Goal: Information Seeking & Learning: Understand process/instructions

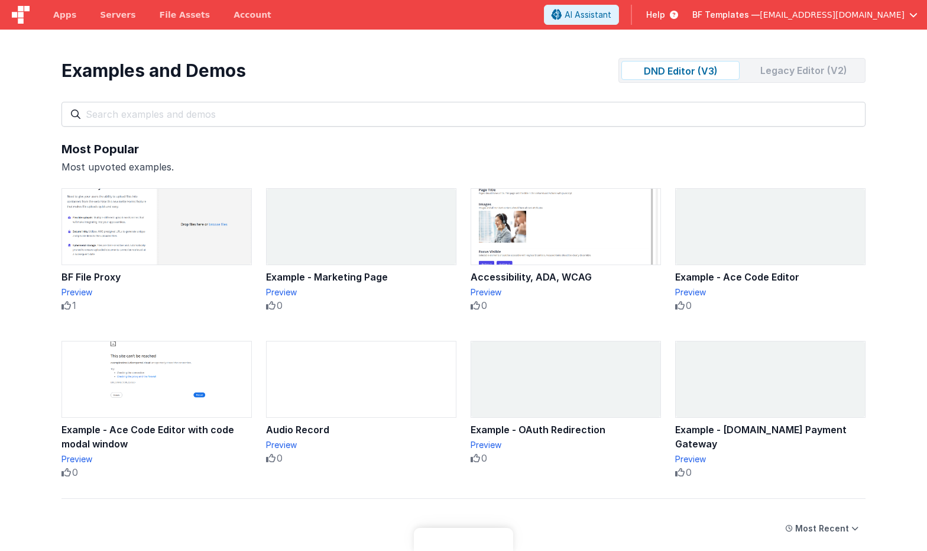
click at [542, 113] on input "text" at bounding box center [464, 114] width 804 height 25
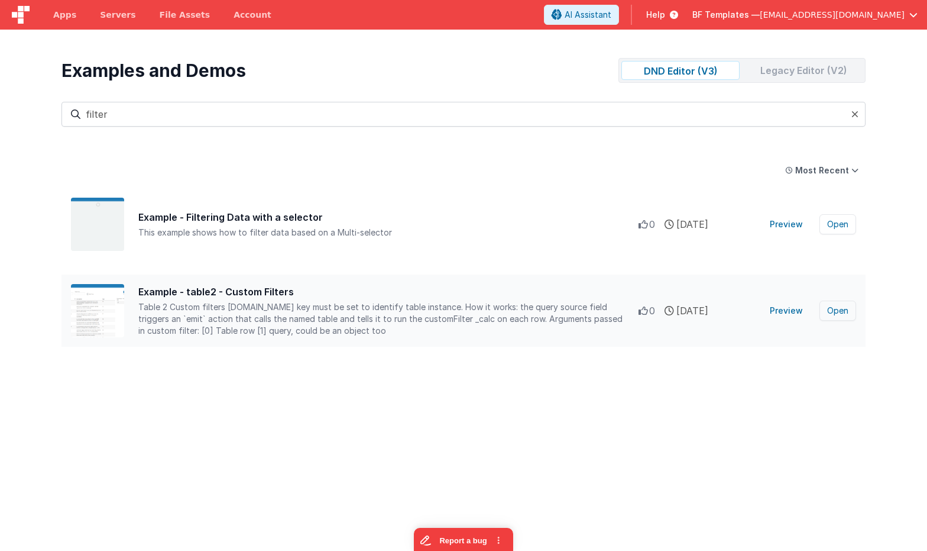
type input "filter"
click at [829, 311] on button "Open" at bounding box center [838, 310] width 37 height 20
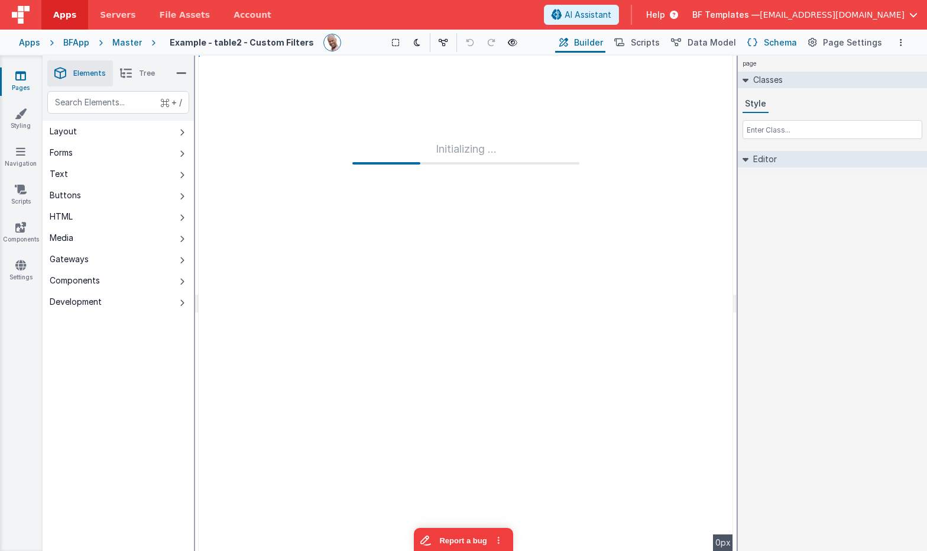
click at [785, 41] on span "Schema" at bounding box center [780, 43] width 33 height 12
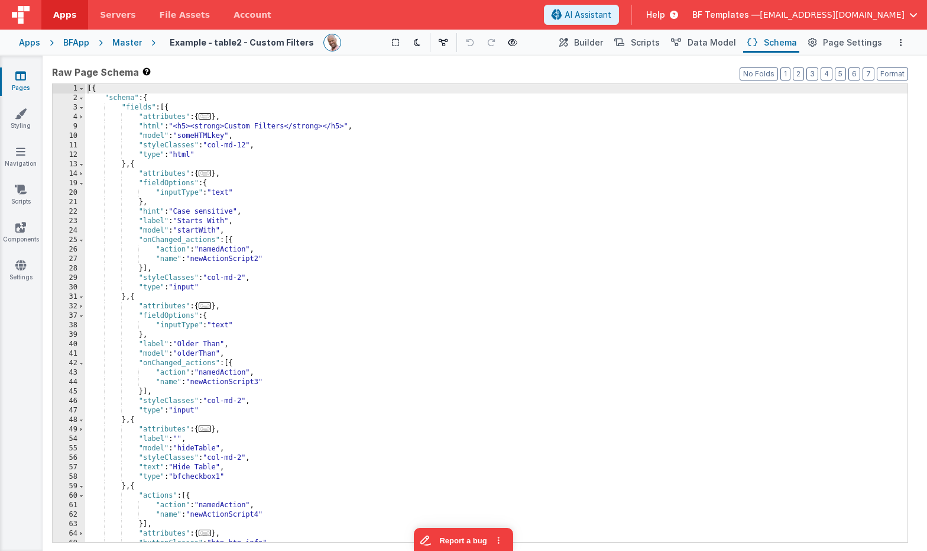
click at [421, 170] on div "[{ "schema" : { "fields" : [{ "attributes" : { ... } , "html" : "<h5><strong>Cu…" at bounding box center [496, 322] width 823 height 477
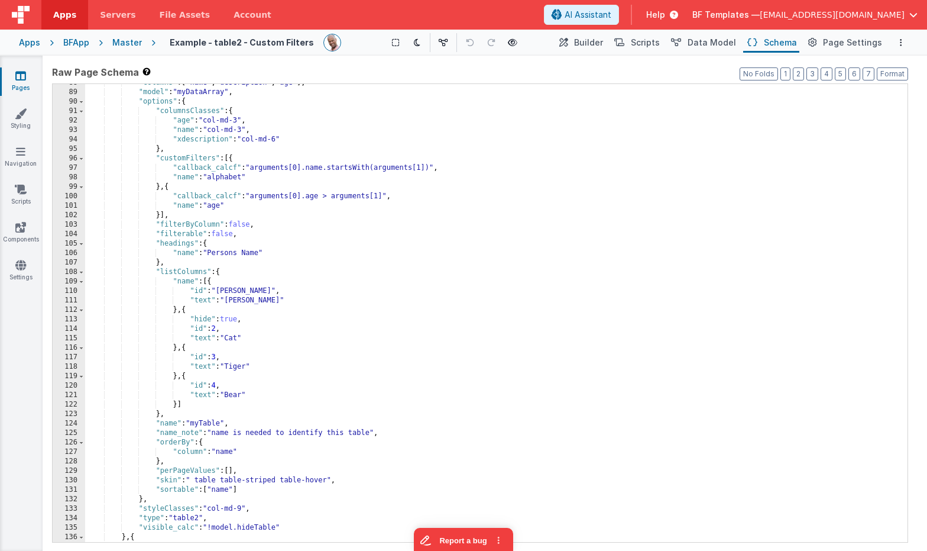
scroll to position [554, 0]
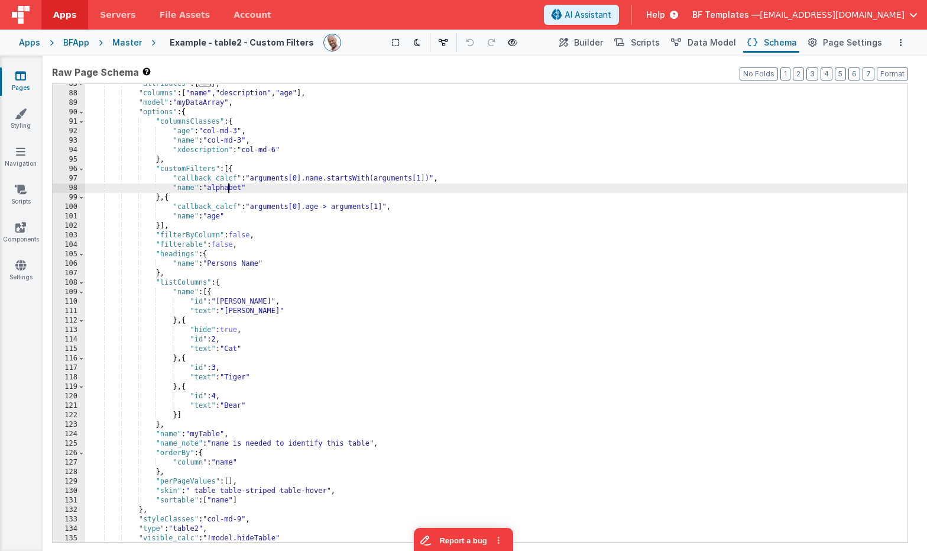
click at [229, 186] on div ""attributes" : { ... } , "columns" : [ "name" , "description" , "age" ] , "mode…" at bounding box center [496, 317] width 823 height 477
click at [650, 43] on span "Scripts" at bounding box center [645, 43] width 29 height 12
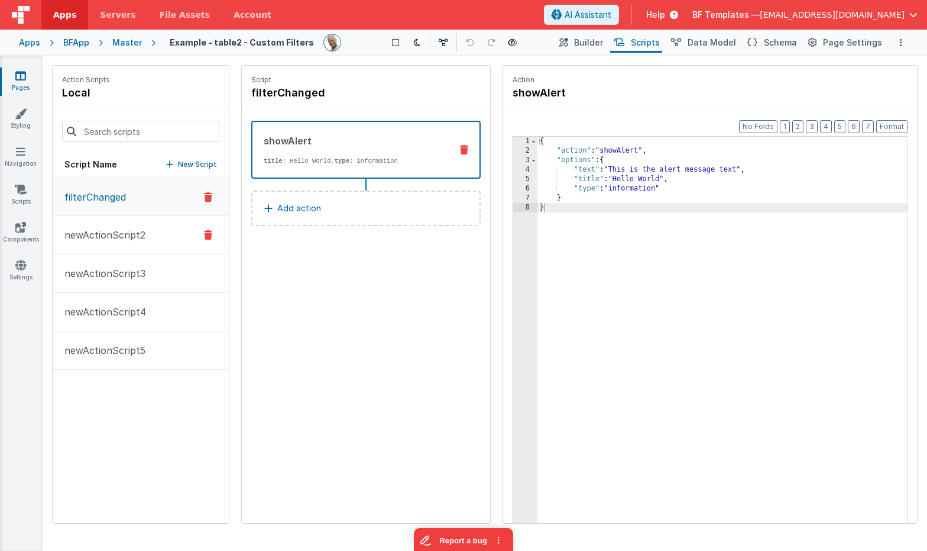
click at [96, 237] on p "newActionScript2" at bounding box center [101, 235] width 88 height 14
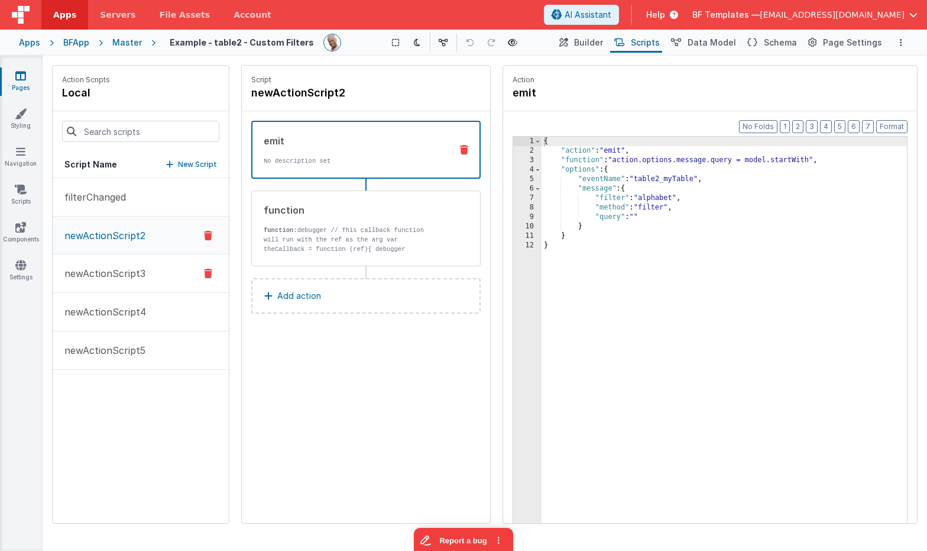
click at [103, 278] on p "newActionScript3" at bounding box center [101, 273] width 88 height 14
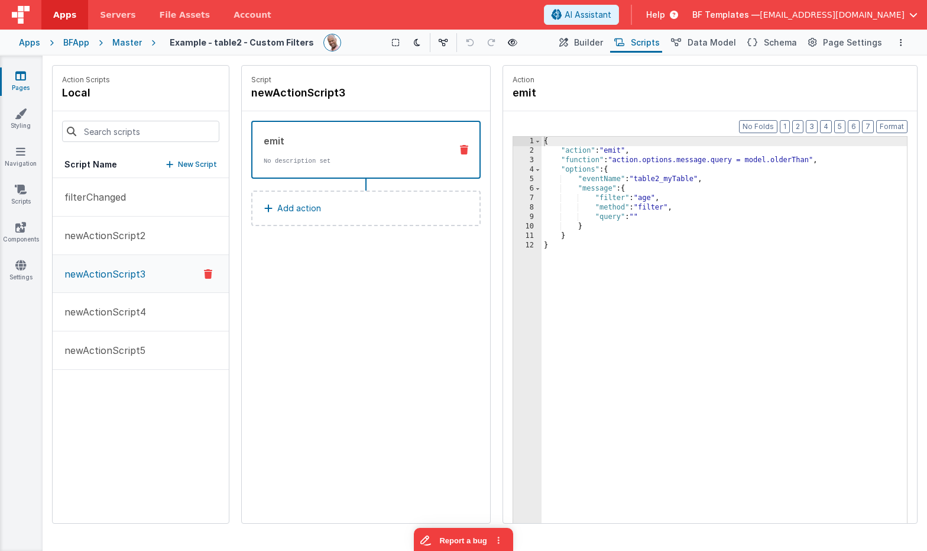
click at [651, 180] on div "{ "action" : "emit" , "function" : "action.options.message.query = model.olderT…" at bounding box center [724, 358] width 365 height 442
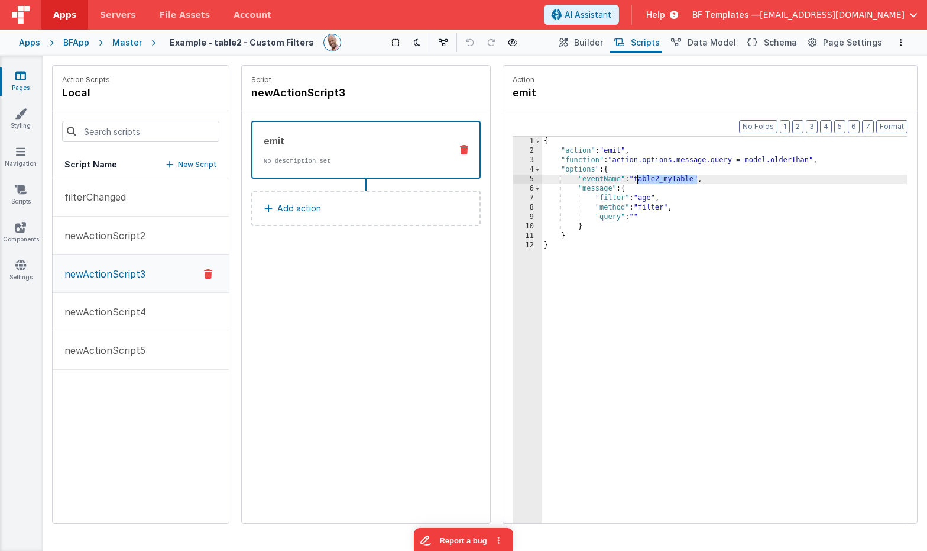
click at [651, 180] on div "{ "action" : "emit" , "function" : "action.options.message.query = model.olderT…" at bounding box center [724, 358] width 365 height 442
click at [831, 44] on span "Page Settings" at bounding box center [852, 43] width 59 height 12
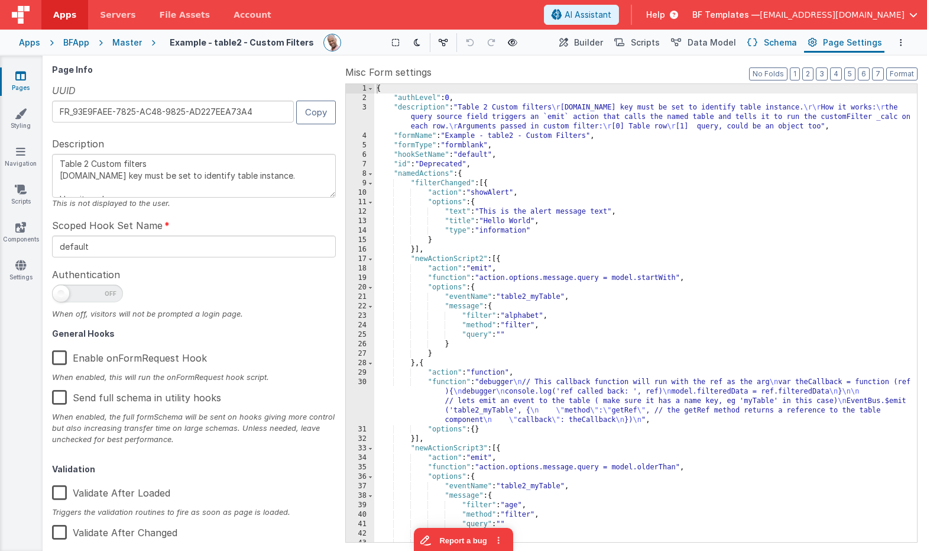
click at [785, 41] on span "Schema" at bounding box center [780, 43] width 33 height 12
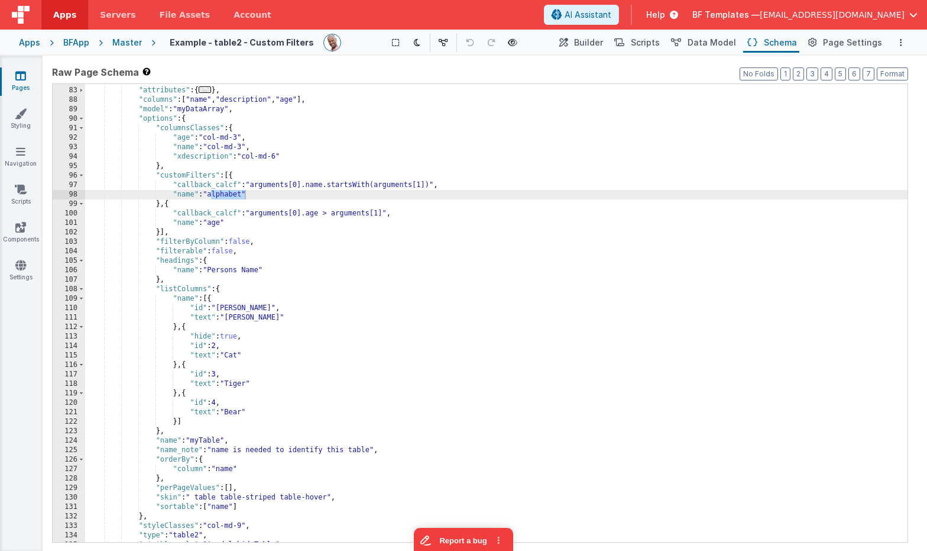
scroll to position [547, 0]
click at [211, 438] on div "} , { "attributes" : { ... } , "columns" : [ "name" , "description" , "age" ] ,…" at bounding box center [496, 314] width 823 height 477
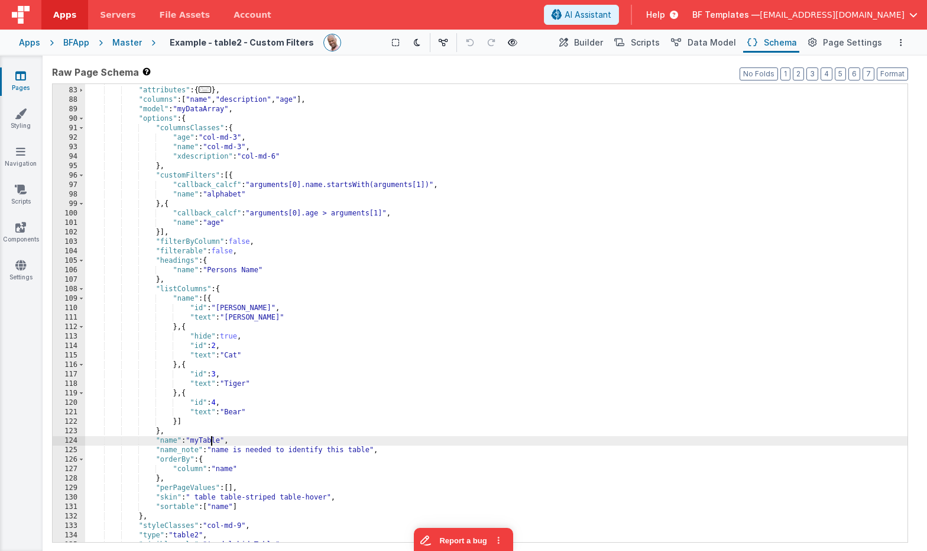
click at [211, 438] on div "} , { "attributes" : { ... } , "columns" : [ "name" , "description" , "age" ] ,…" at bounding box center [496, 314] width 823 height 477
click at [864, 90] on span at bounding box center [864, 93] width 14 height 15
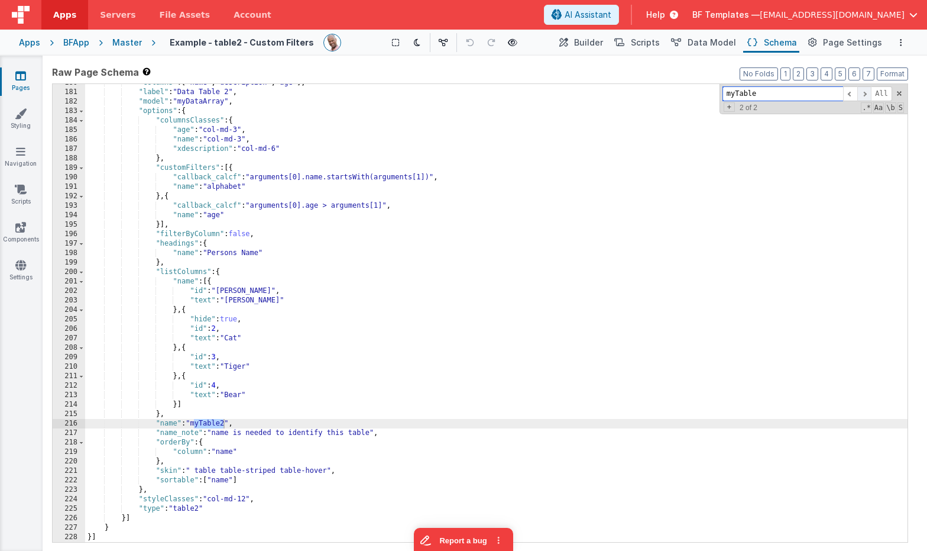
scroll to position [1283, 0]
click at [864, 90] on span at bounding box center [864, 93] width 14 height 15
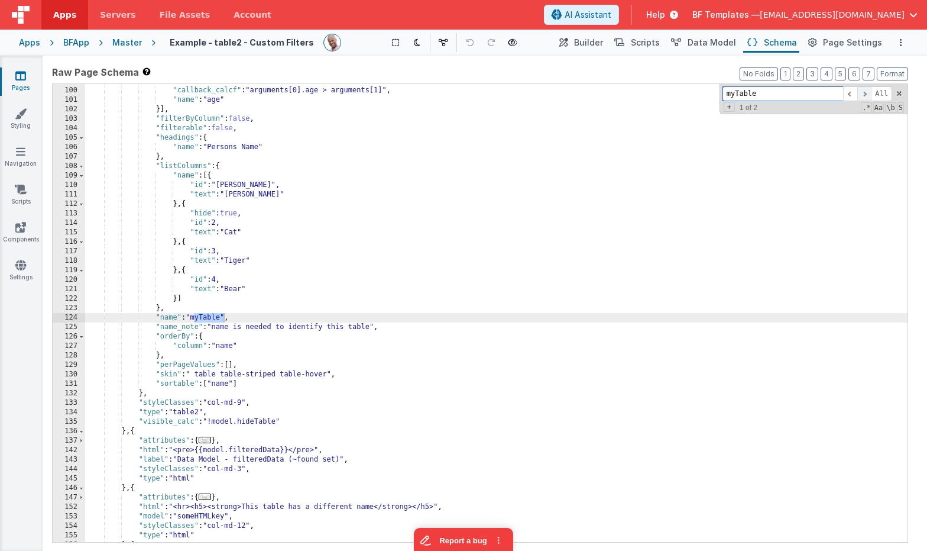
scroll to position [670, 0]
click at [864, 90] on span at bounding box center [864, 93] width 14 height 15
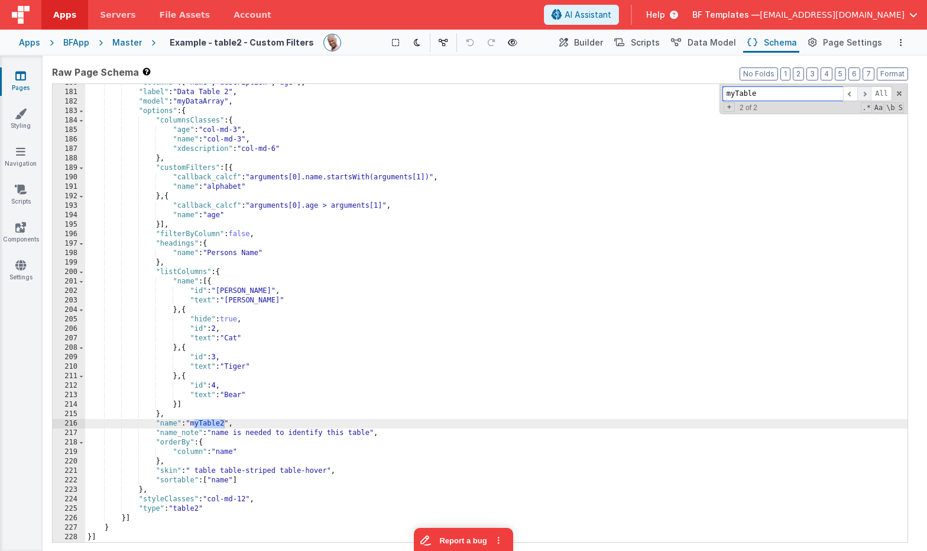
scroll to position [1283, 0]
drag, startPoint x: 834, startPoint y: 38, endPoint x: 789, endPoint y: 57, distance: 48.0
click at [834, 38] on span "Page Settings" at bounding box center [852, 43] width 59 height 12
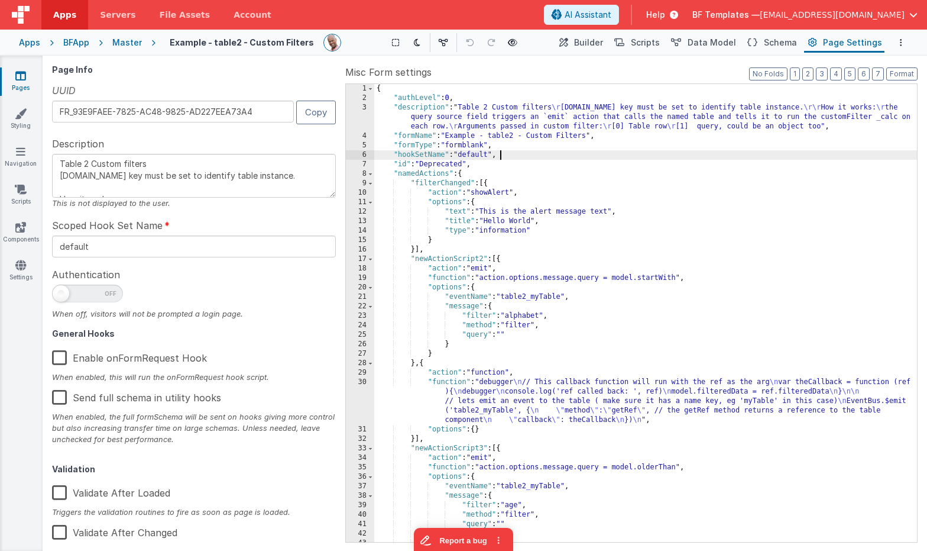
click at [608, 158] on div "{ "authLevel" : 0 , "description" : "Table 2 Custom filters \r [DOMAIN_NAME] ke…" at bounding box center [645, 322] width 543 height 477
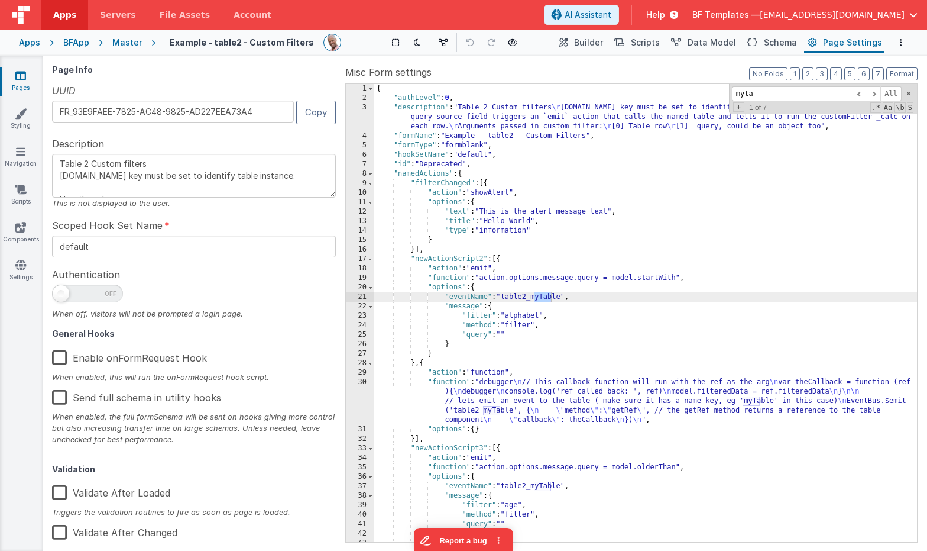
scroll to position [2, 0]
type input "myta"
click at [873, 96] on span at bounding box center [874, 93] width 14 height 15
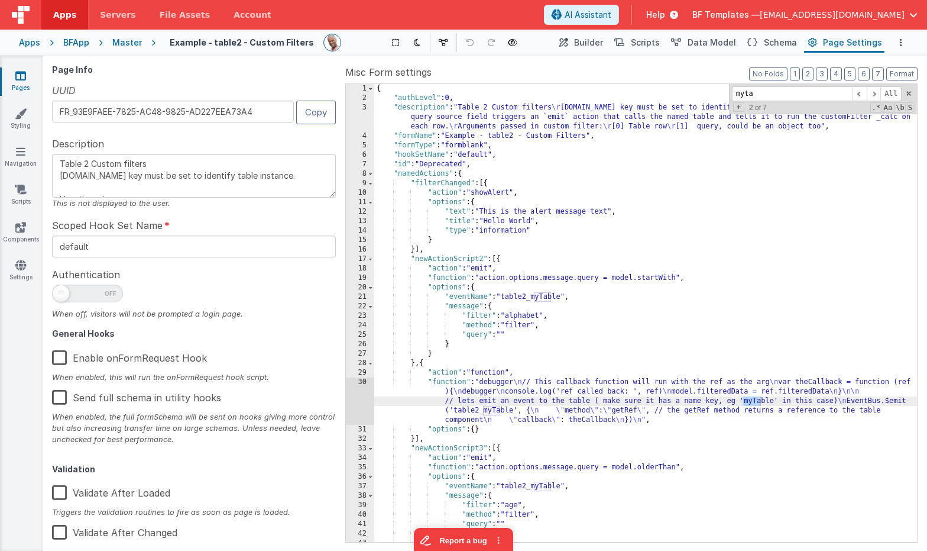
scroll to position [4, 0]
drag, startPoint x: 519, startPoint y: 407, endPoint x: 501, endPoint y: 407, distance: 18.3
click at [516, 407] on div "{ "authLevel" : 0 , "description" : "Table 2 Custom filters \r [DOMAIN_NAME] ke…" at bounding box center [645, 322] width 543 height 477
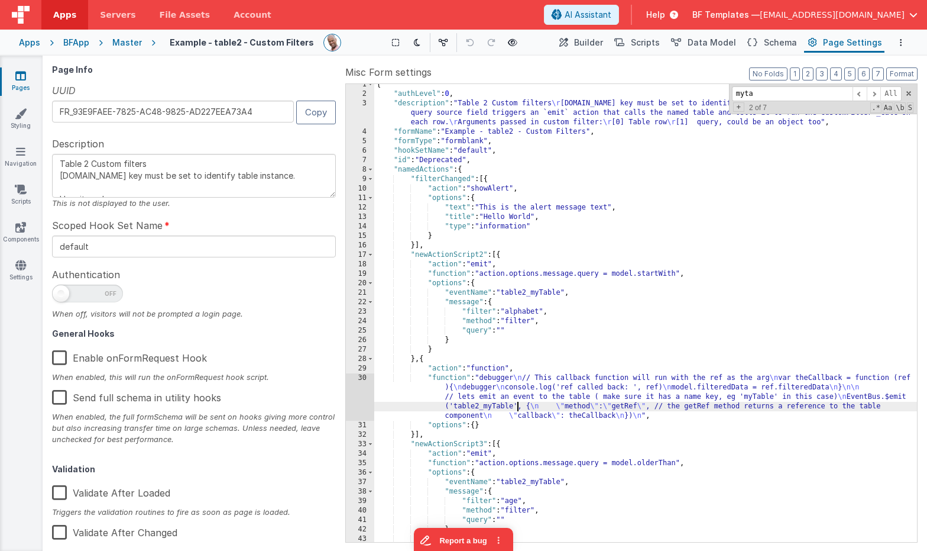
click at [341, 378] on div "Page Info UUID FR_93E9FAEE-7825-AC48-9825-AD227EEA73A4 Copy Description Table 2…" at bounding box center [485, 303] width 866 height 476
click at [364, 380] on div "30" at bounding box center [360, 396] width 28 height 47
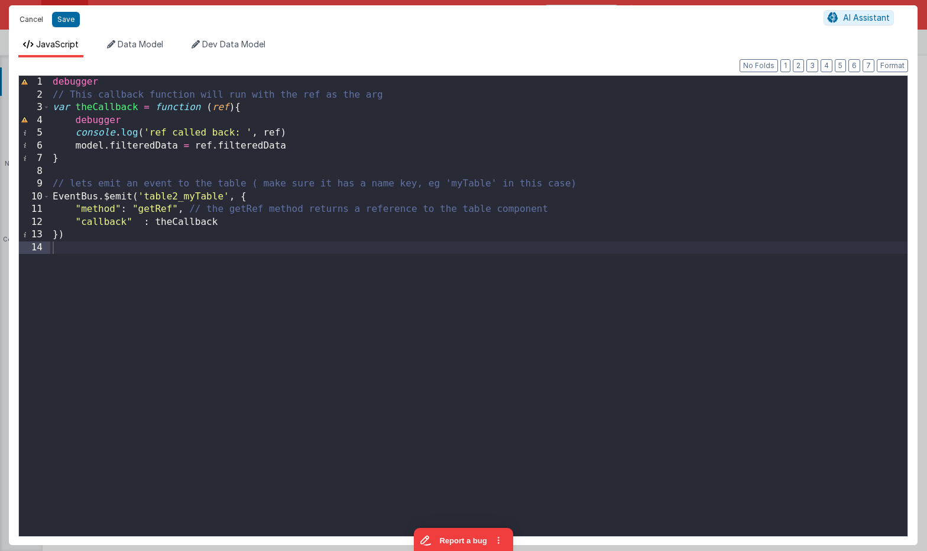
drag, startPoint x: 24, startPoint y: 20, endPoint x: 251, endPoint y: 90, distance: 238.1
click at [24, 20] on button "Cancel" at bounding box center [31, 19] width 35 height 17
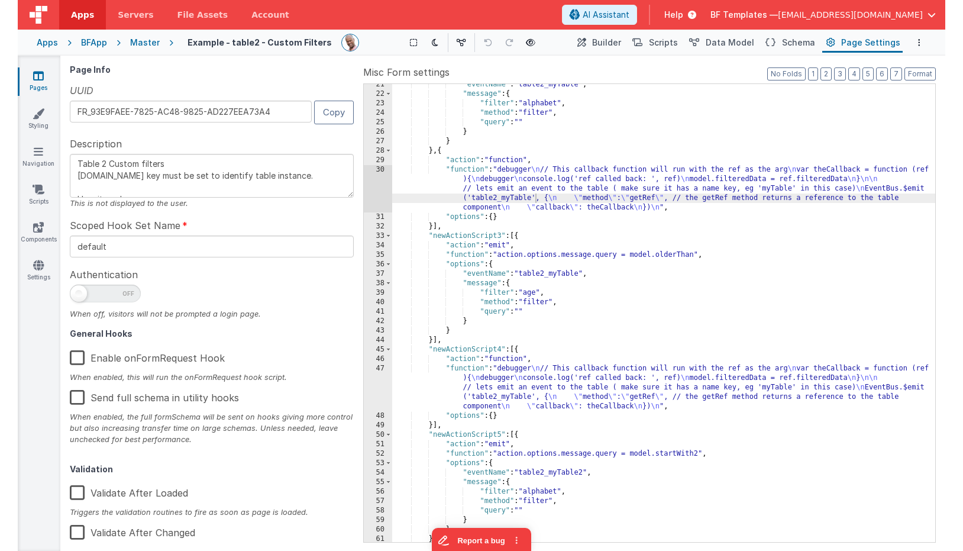
scroll to position [213, 0]
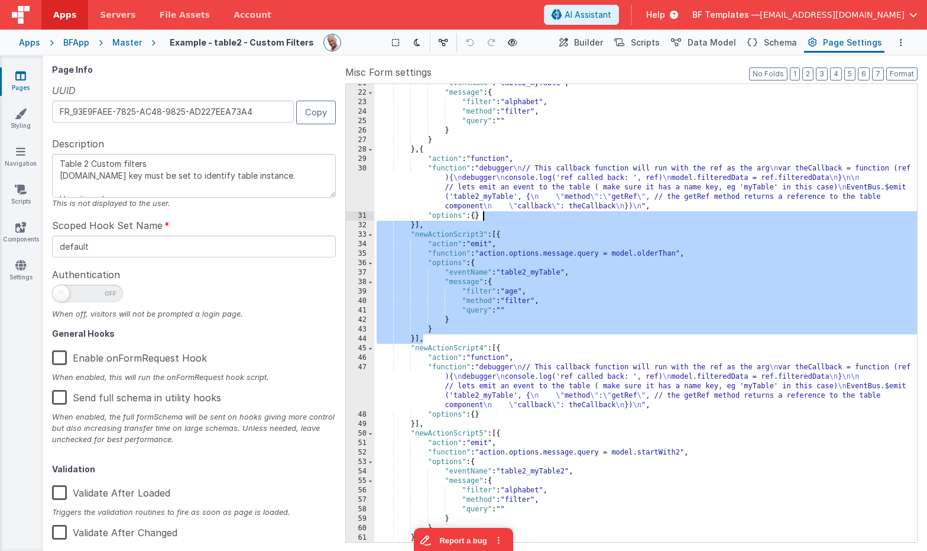
drag, startPoint x: 471, startPoint y: 337, endPoint x: 486, endPoint y: 215, distance: 123.3
click at [486, 214] on div ""eventName" : "table2_myTable" , "message" : { "filter" : "alphabet" , "method"…" at bounding box center [645, 317] width 543 height 477
click at [496, 237] on div ""eventName" : "table2_myTable" , "message" : { "filter" : "alphabet" , "method"…" at bounding box center [645, 313] width 543 height 458
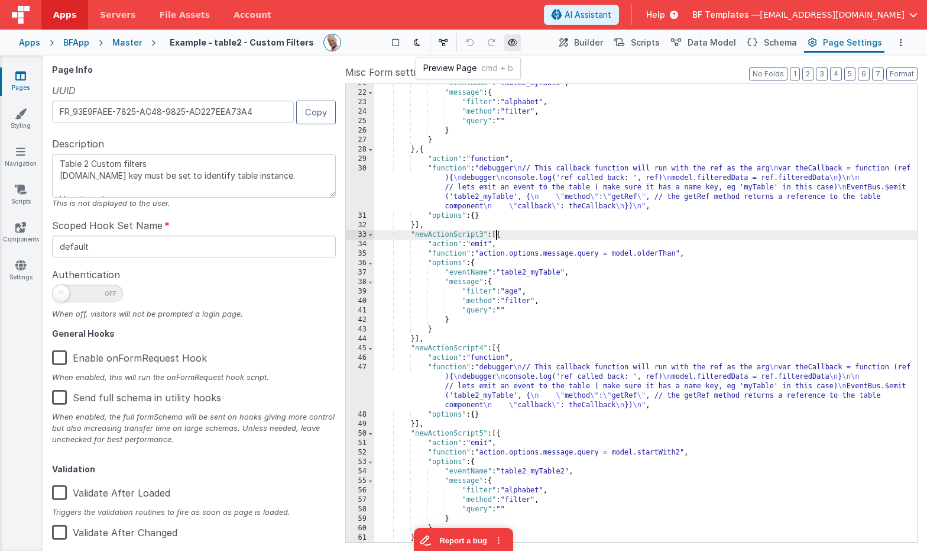
click at [510, 41] on icon at bounding box center [512, 42] width 9 height 8
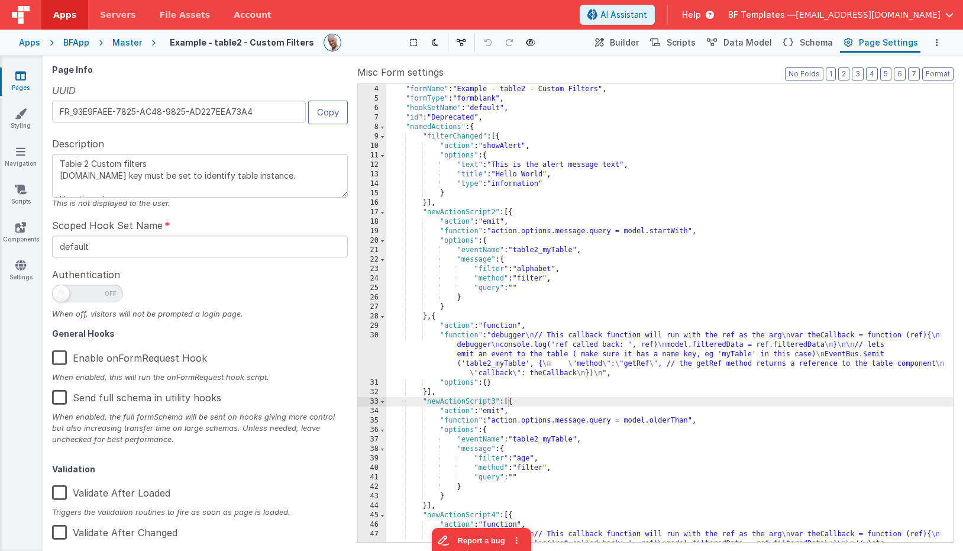
scroll to position [0, 0]
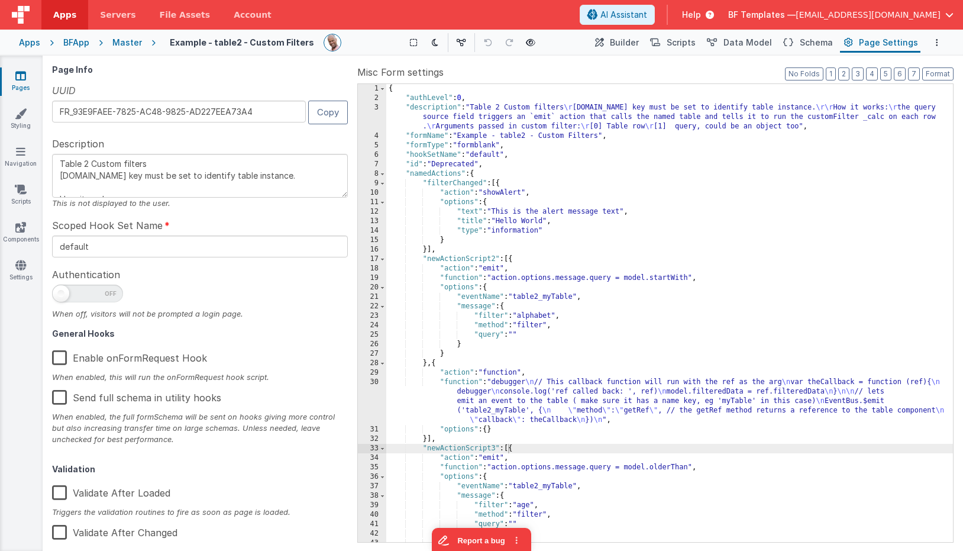
drag, startPoint x: 646, startPoint y: 41, endPoint x: 652, endPoint y: 40, distance: 6.0
click at [639, 41] on span "Builder" at bounding box center [624, 43] width 29 height 12
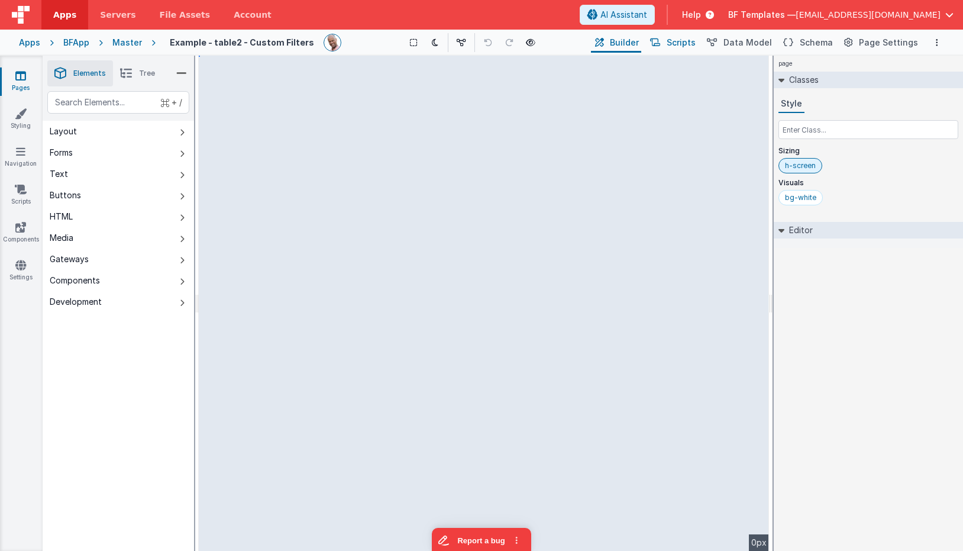
click at [671, 41] on button "Scripts" at bounding box center [672, 43] width 52 height 20
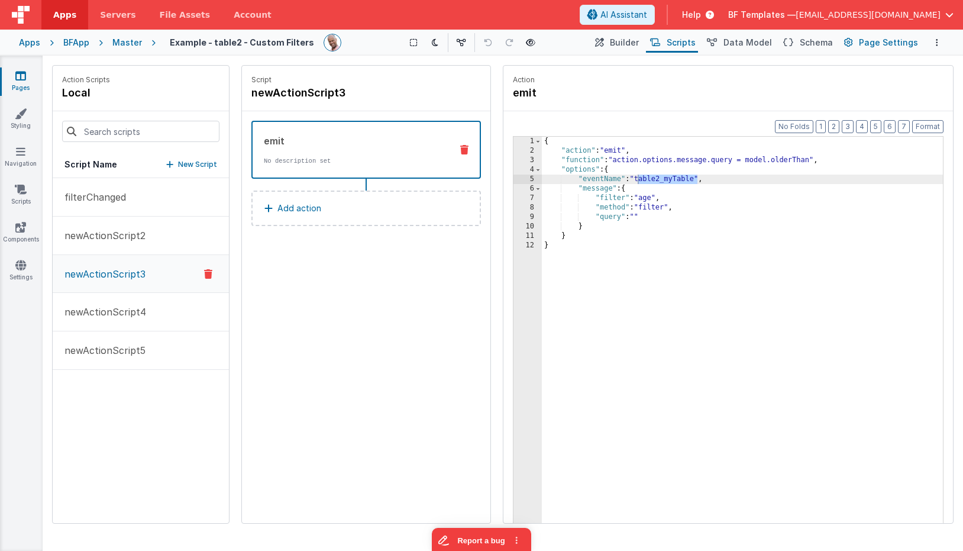
click at [863, 42] on span "Page Settings" at bounding box center [888, 43] width 59 height 12
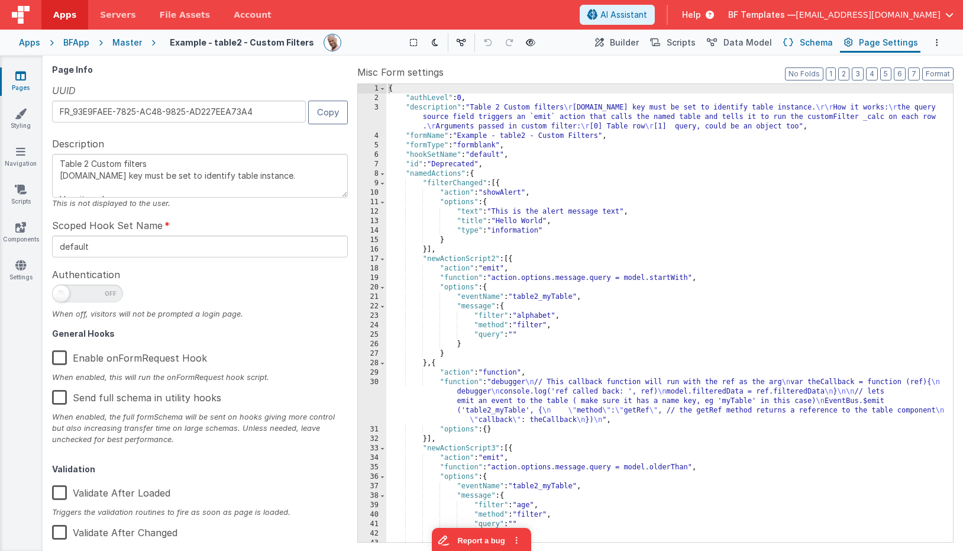
click at [818, 43] on span "Schema" at bounding box center [816, 43] width 33 height 12
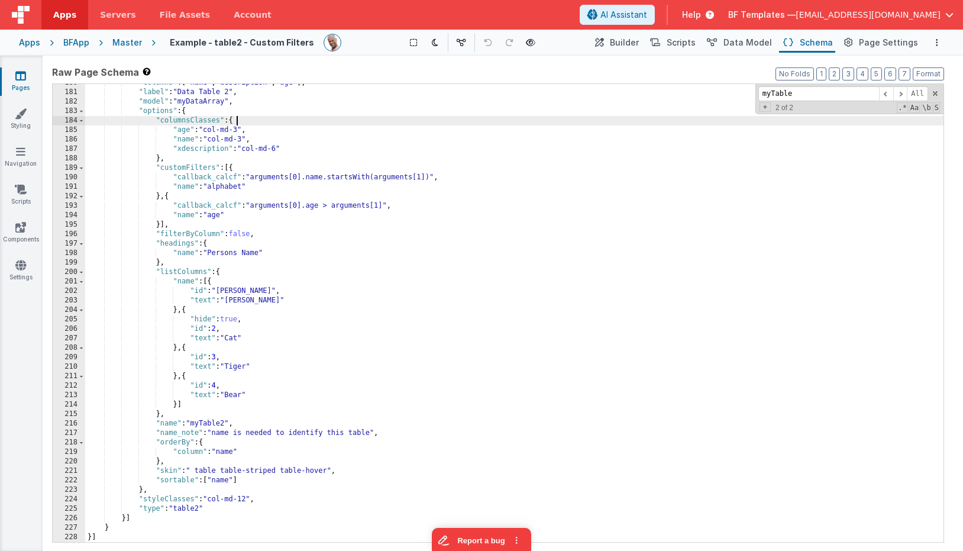
click at [679, 118] on div ""columns" : [ "name" , "description" , "age" ] , "label" : "Data Table 2" , "mo…" at bounding box center [514, 316] width 858 height 477
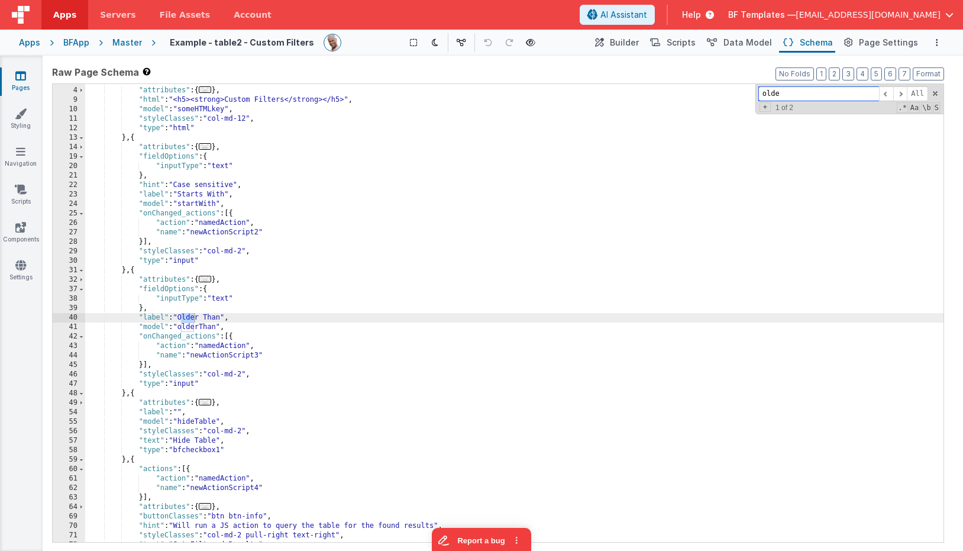
scroll to position [27, 0]
type input "older"
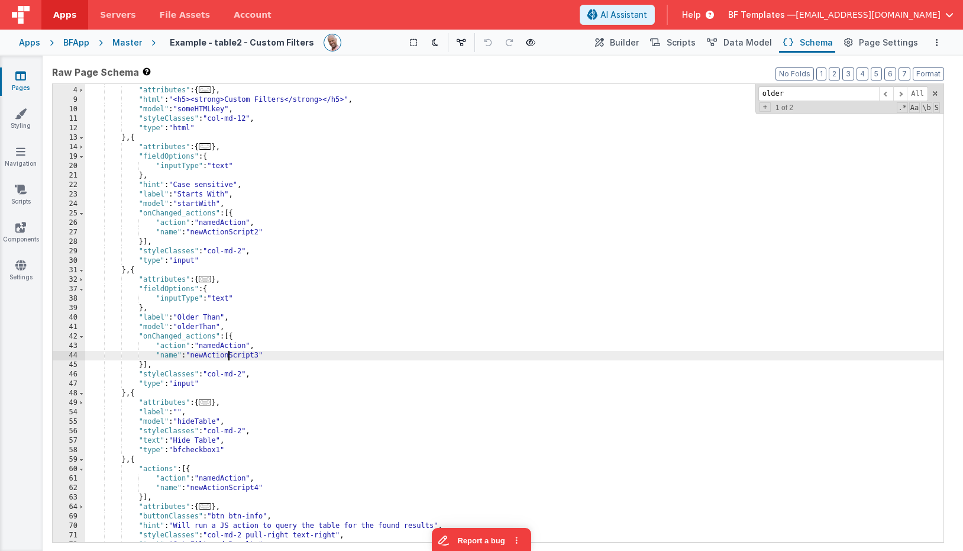
click at [229, 354] on div ""fields" : [{ "attributes" : { ... } , "html" : "<h5><strong>Custom Filters</st…" at bounding box center [514, 314] width 858 height 477
drag, startPoint x: 689, startPoint y: 42, endPoint x: 652, endPoint y: 53, distance: 38.2
click at [689, 42] on span "Scripts" at bounding box center [680, 43] width 29 height 12
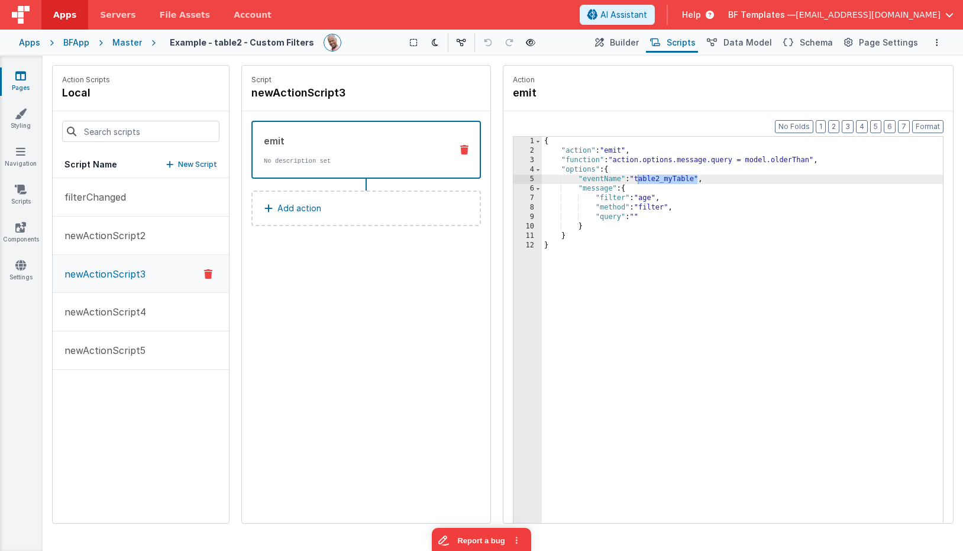
click at [125, 268] on p "newActionScript3" at bounding box center [101, 274] width 88 height 14
drag, startPoint x: 803, startPoint y: 43, endPoint x: 717, endPoint y: 56, distance: 87.4
click at [803, 43] on button "Schema" at bounding box center [807, 43] width 56 height 20
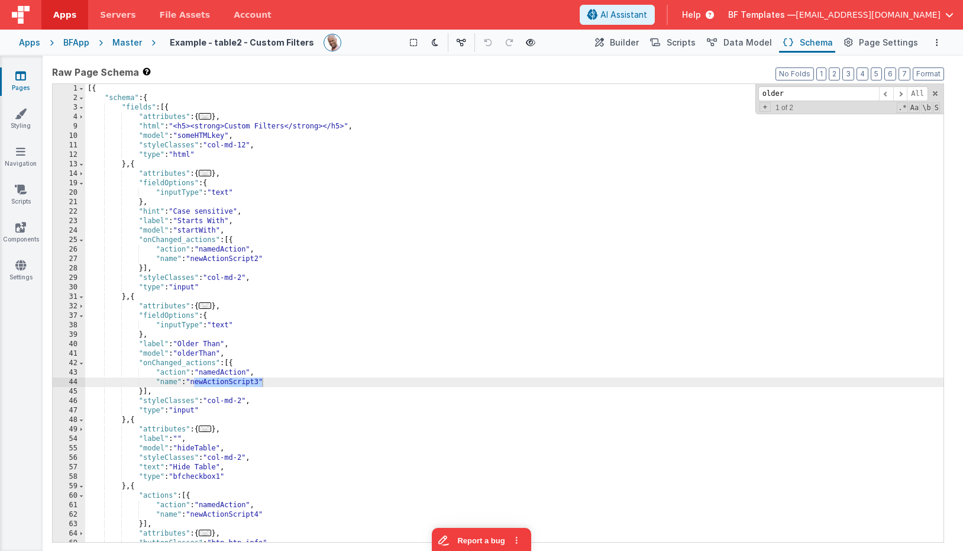
scroll to position [0, 0]
click at [179, 212] on div "[{ "schema" : { "fields" : [{ "attributes" : { ... } , "html" : "<h5><strong>Cu…" at bounding box center [514, 322] width 858 height 477
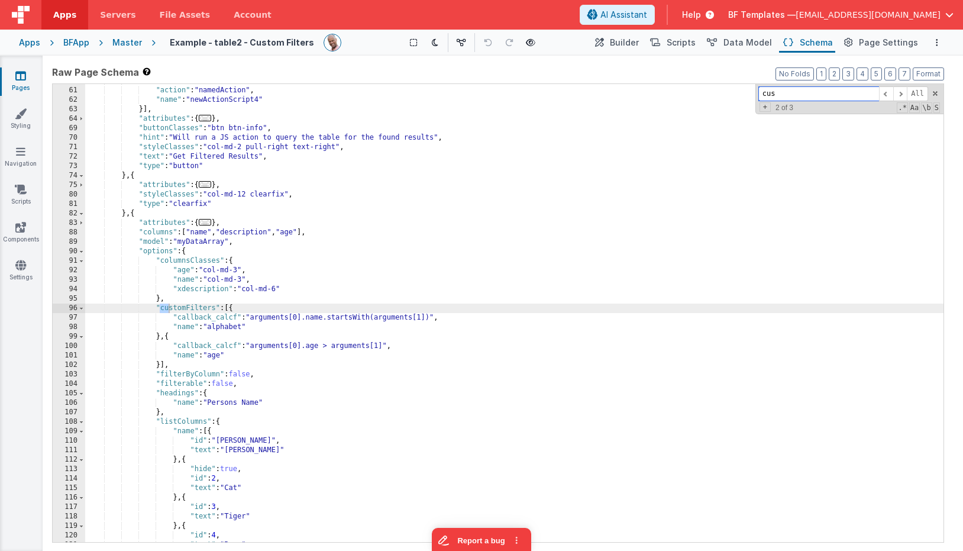
scroll to position [415, 0]
type input "custom"
drag, startPoint x: 690, startPoint y: 44, endPoint x: 741, endPoint y: 44, distance: 51.4
click at [689, 44] on span "Scripts" at bounding box center [680, 43] width 29 height 12
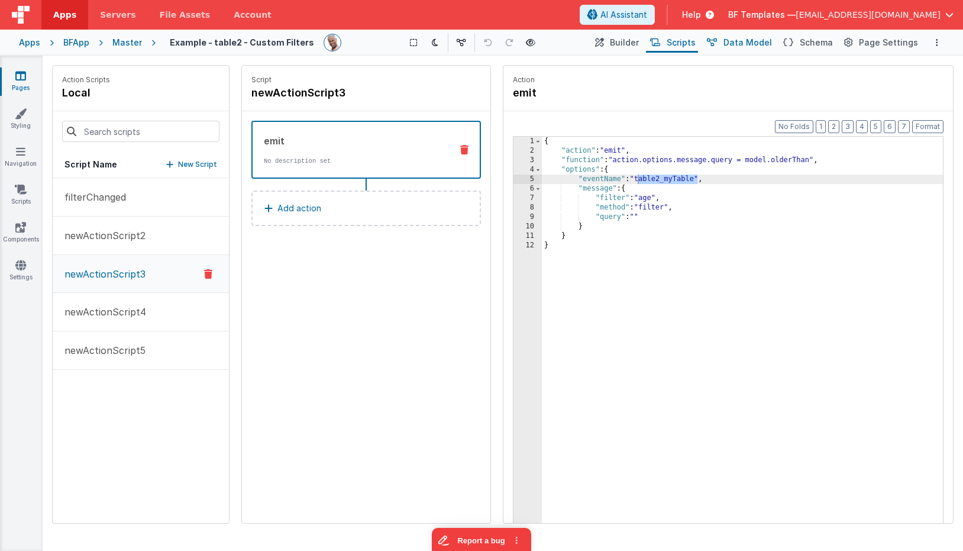
click at [767, 46] on span "Data Model" at bounding box center [747, 43] width 48 height 12
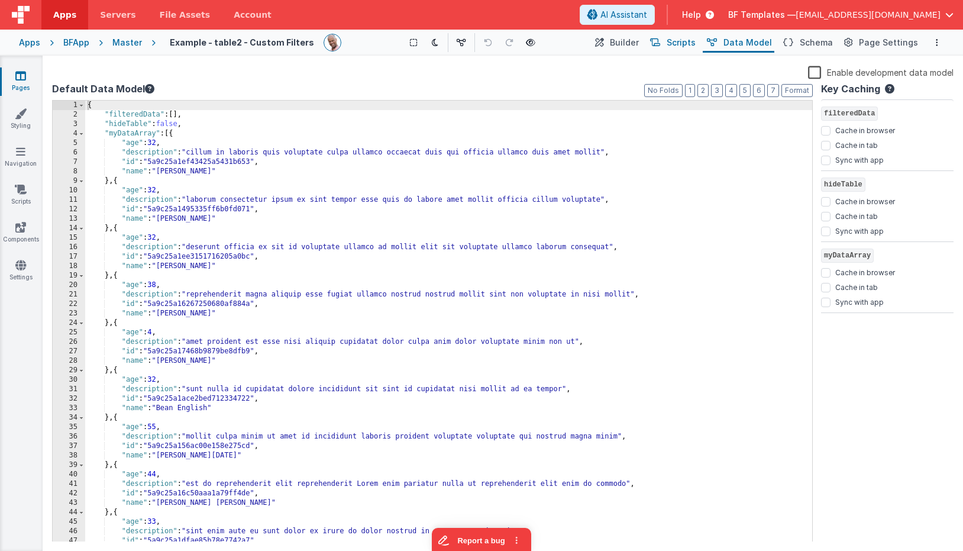
click at [695, 43] on span "Scripts" at bounding box center [680, 43] width 29 height 12
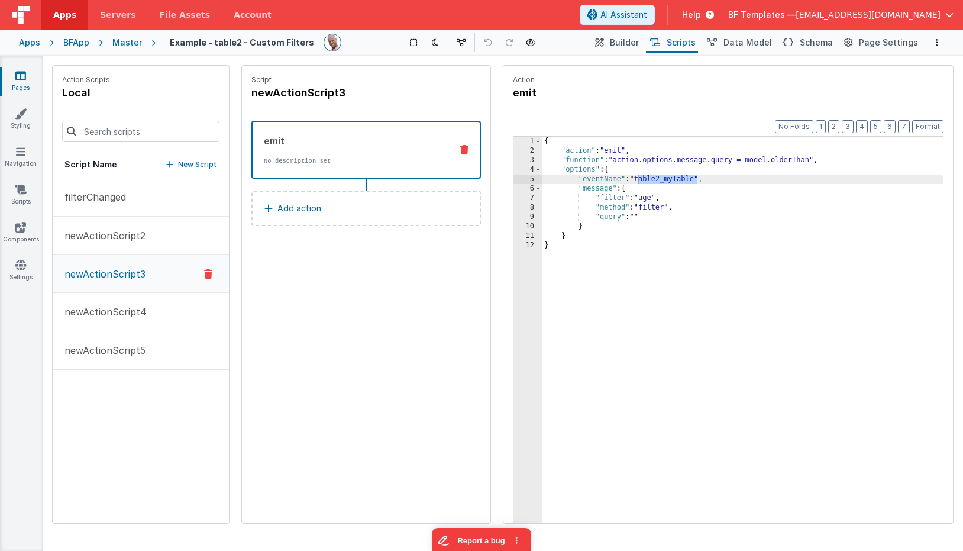
click at [630, 153] on div "{ "action" : "emit" , "function" : "action.options.message.query = model.olderT…" at bounding box center [742, 358] width 401 height 442
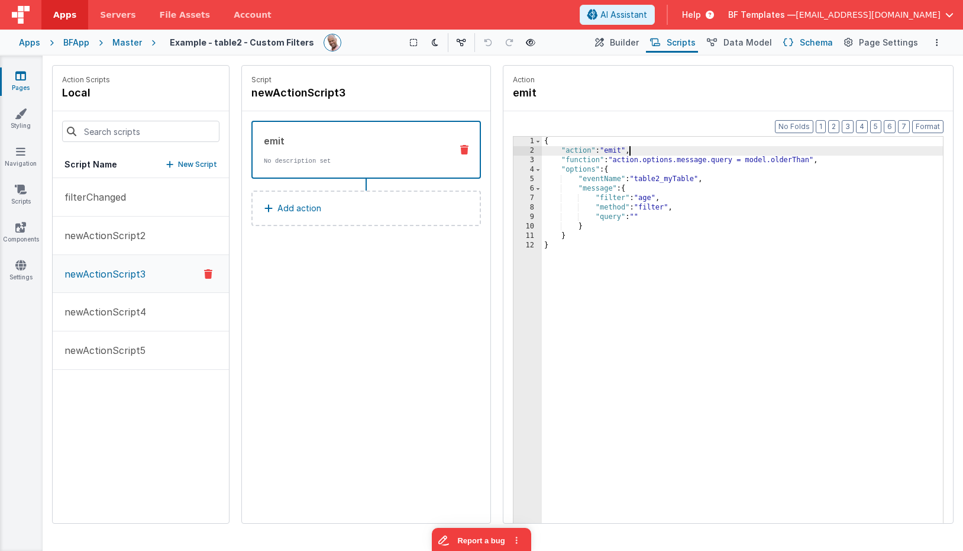
drag, startPoint x: 763, startPoint y: 44, endPoint x: 810, endPoint y: 44, distance: 46.7
click at [763, 44] on span "Data Model" at bounding box center [747, 43] width 48 height 12
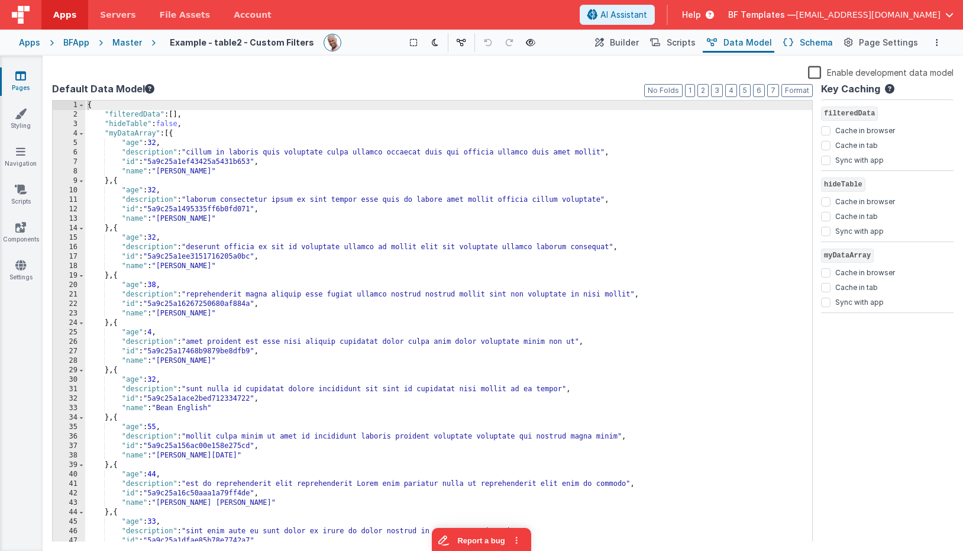
click at [823, 44] on span "Schema" at bounding box center [816, 43] width 33 height 12
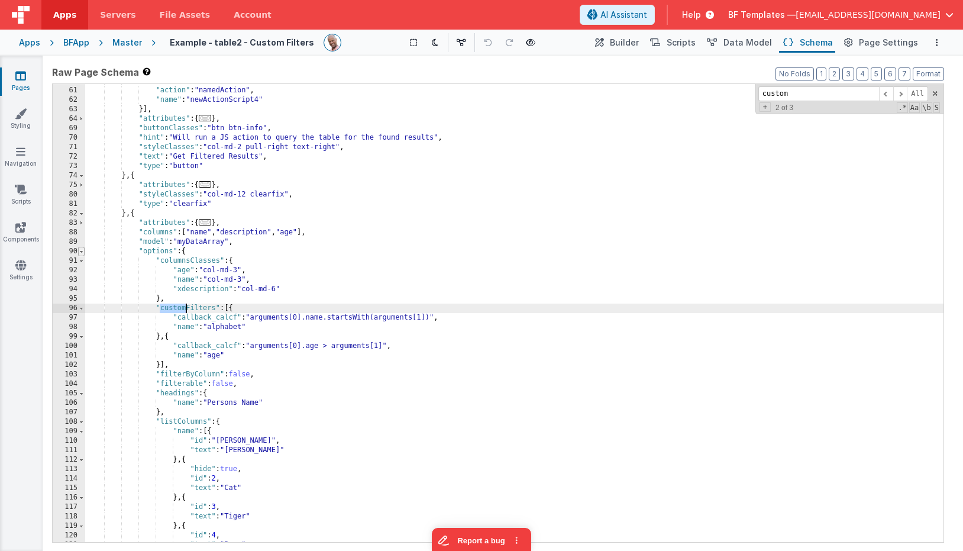
click at [80, 251] on span at bounding box center [81, 251] width 7 height 9
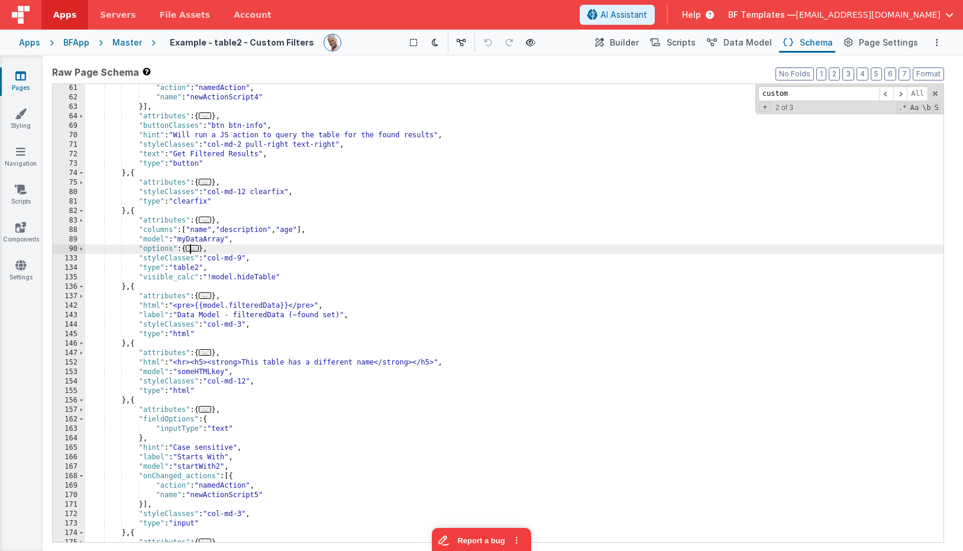
scroll to position [426, 0]
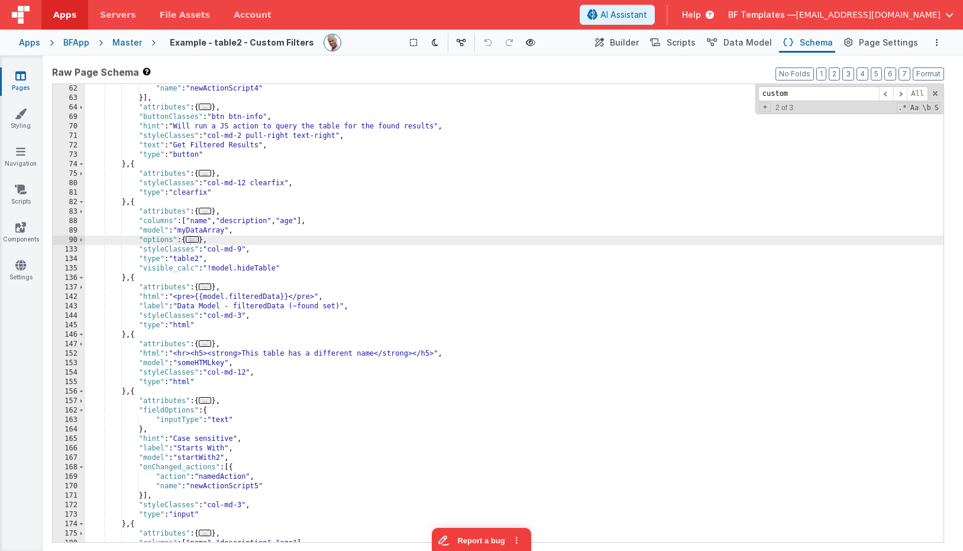
click at [193, 239] on span "..." at bounding box center [192, 239] width 13 height 7
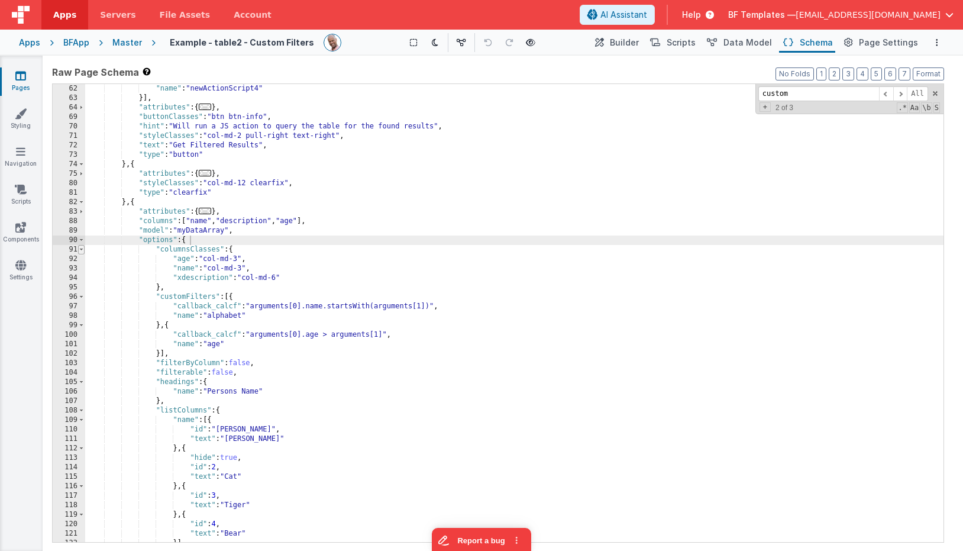
click at [81, 248] on span at bounding box center [81, 249] width 7 height 9
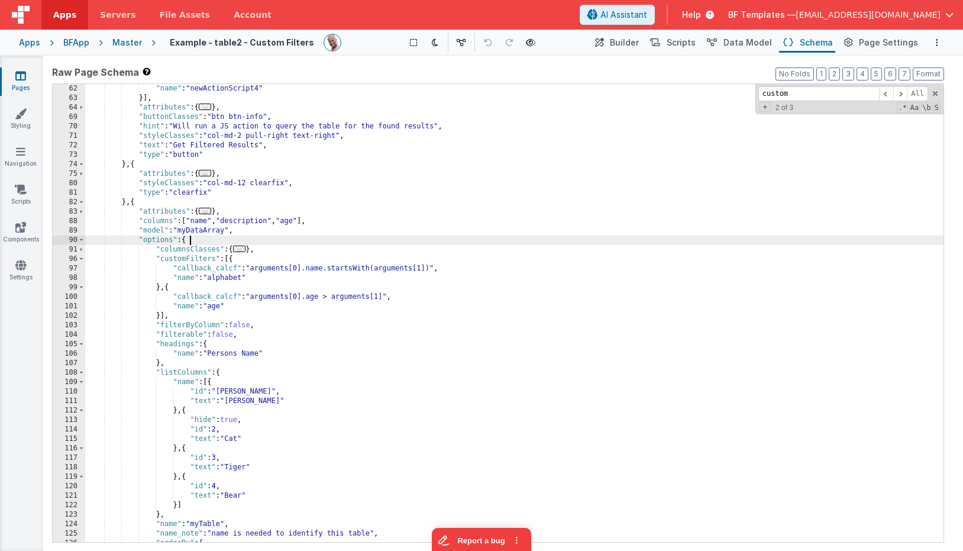
click at [82, 258] on span at bounding box center [81, 258] width 7 height 9
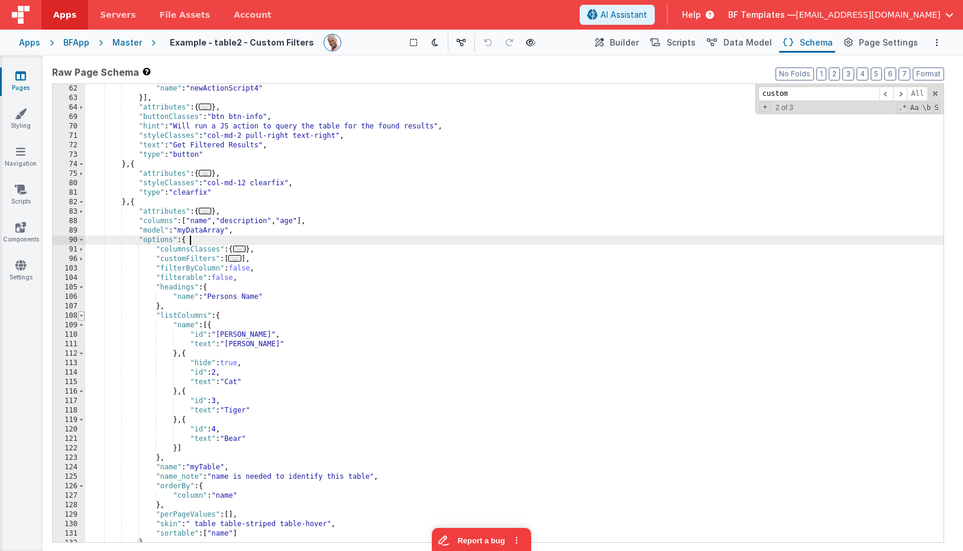
click at [81, 316] on span at bounding box center [81, 315] width 7 height 9
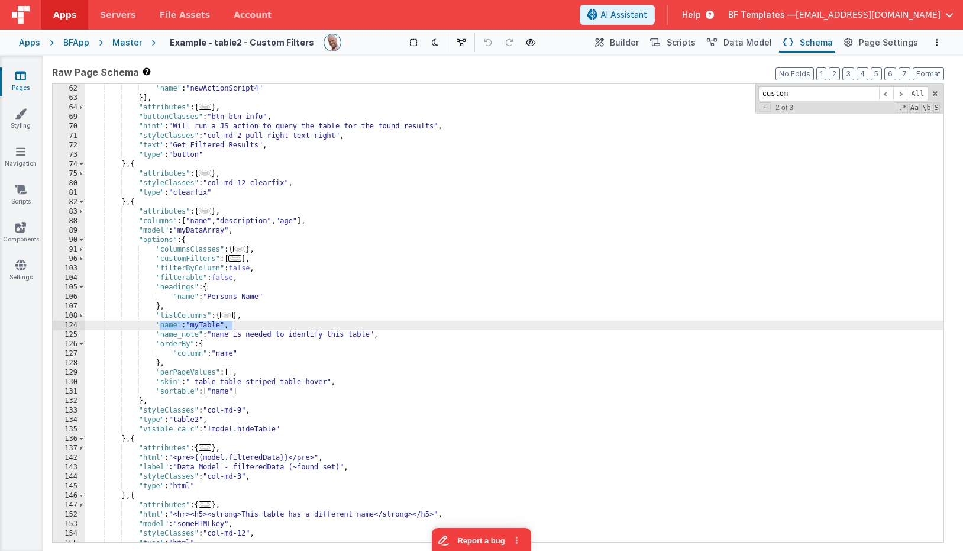
drag, startPoint x: 263, startPoint y: 328, endPoint x: 179, endPoint y: 317, distance: 85.3
click at [157, 325] on div ""name" : "newActionScript4" }] , "attributes" : { ... } , "buttonClasses" : "bt…" at bounding box center [514, 322] width 858 height 477
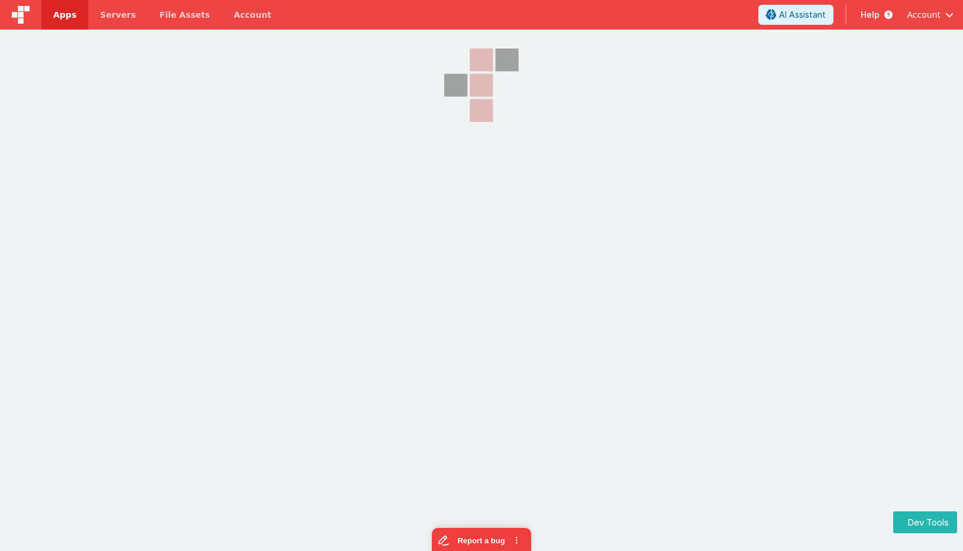
click at [23, 17] on img at bounding box center [21, 15] width 18 height 18
